Goal: Task Accomplishment & Management: Manage account settings

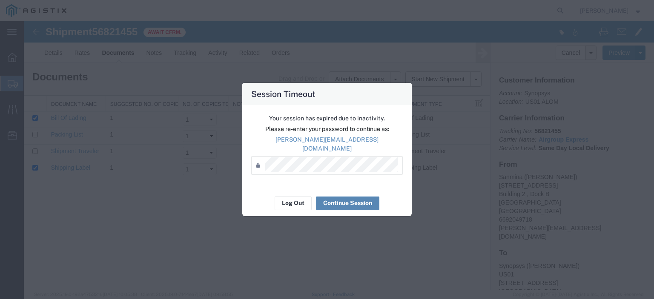
click at [337, 197] on button "Continue Session" at bounding box center [347, 204] width 63 height 14
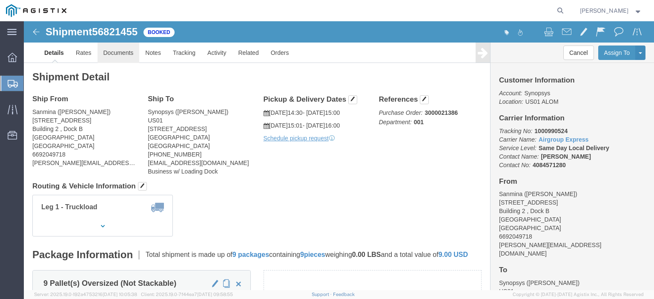
click link "Documents"
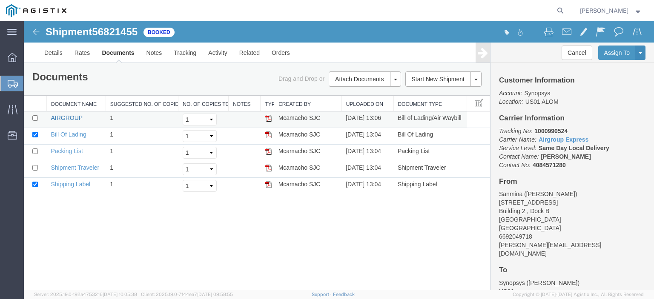
click at [71, 118] on link "AIRGROUP" at bounding box center [67, 118] width 32 height 7
